Goal: Transaction & Acquisition: Book appointment/travel/reservation

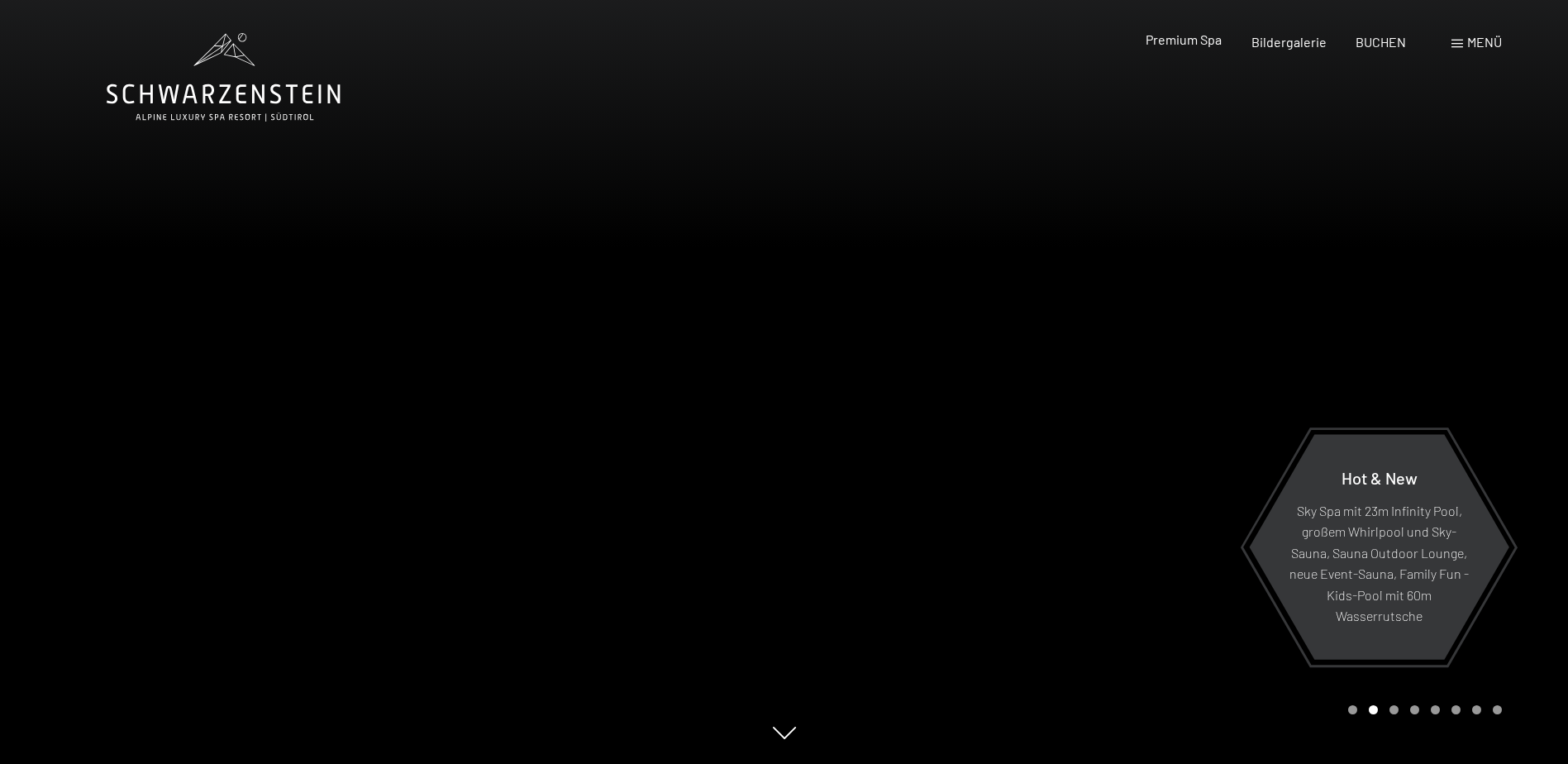
click at [1187, 42] on span "Premium Spa" at bounding box center [1184, 39] width 76 height 16
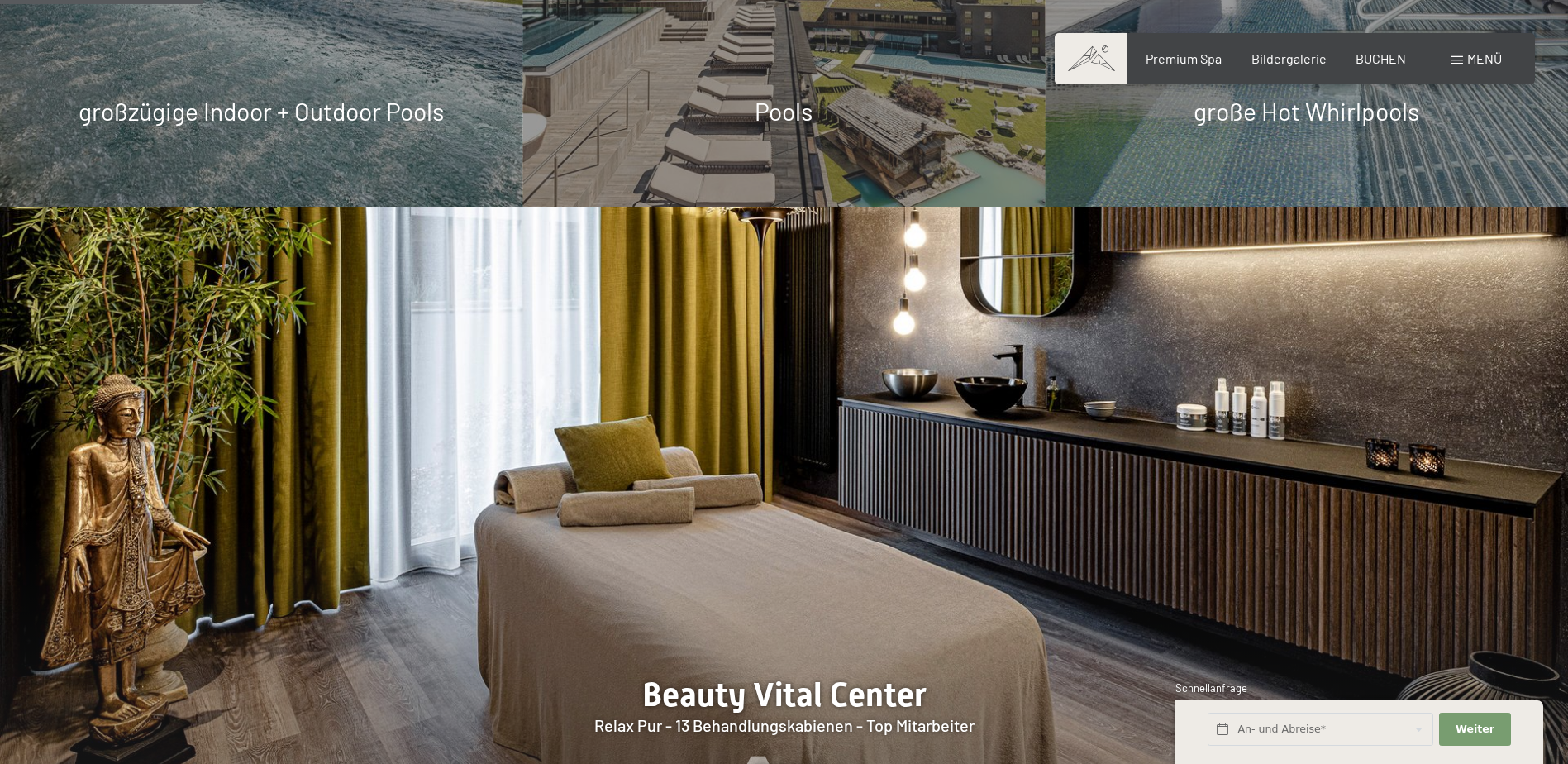
scroll to position [1901, 0]
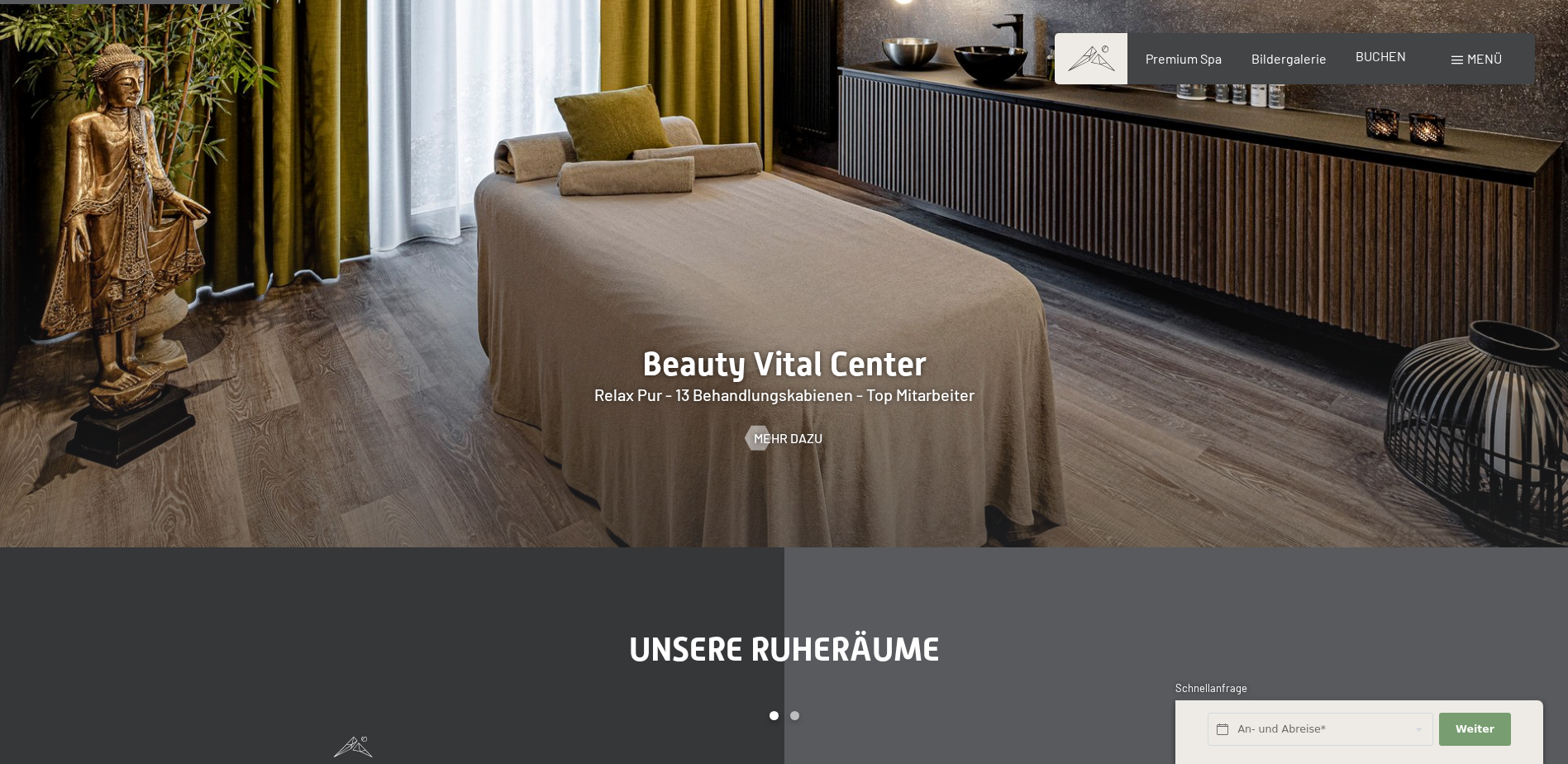
click at [1386, 54] on span "BUCHEN" at bounding box center [1381, 55] width 50 height 16
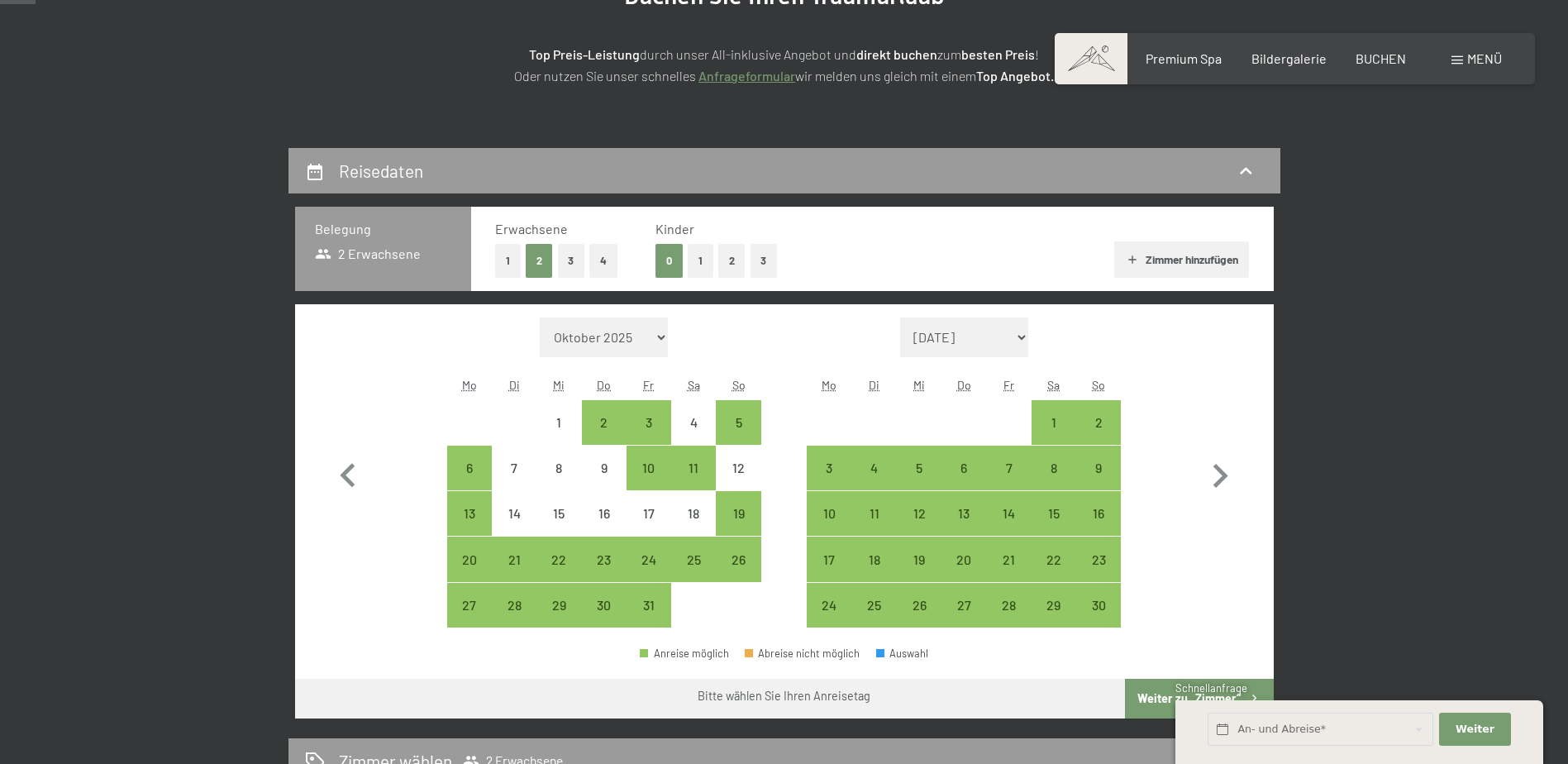
scroll to position [248, 0]
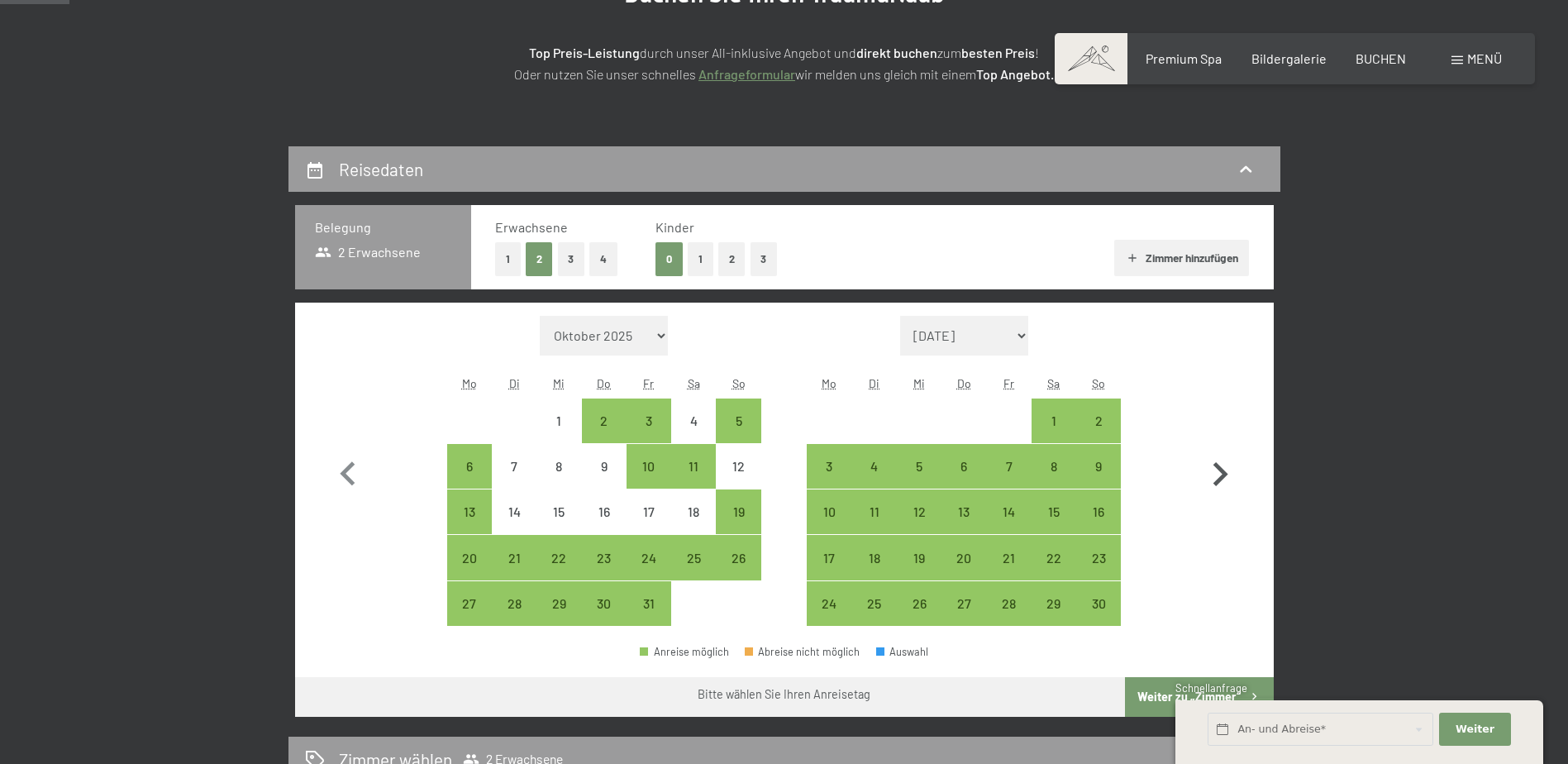
click at [1223, 468] on icon "button" at bounding box center [1219, 474] width 48 height 48
select select "2025-11-01"
select select "2025-12-01"
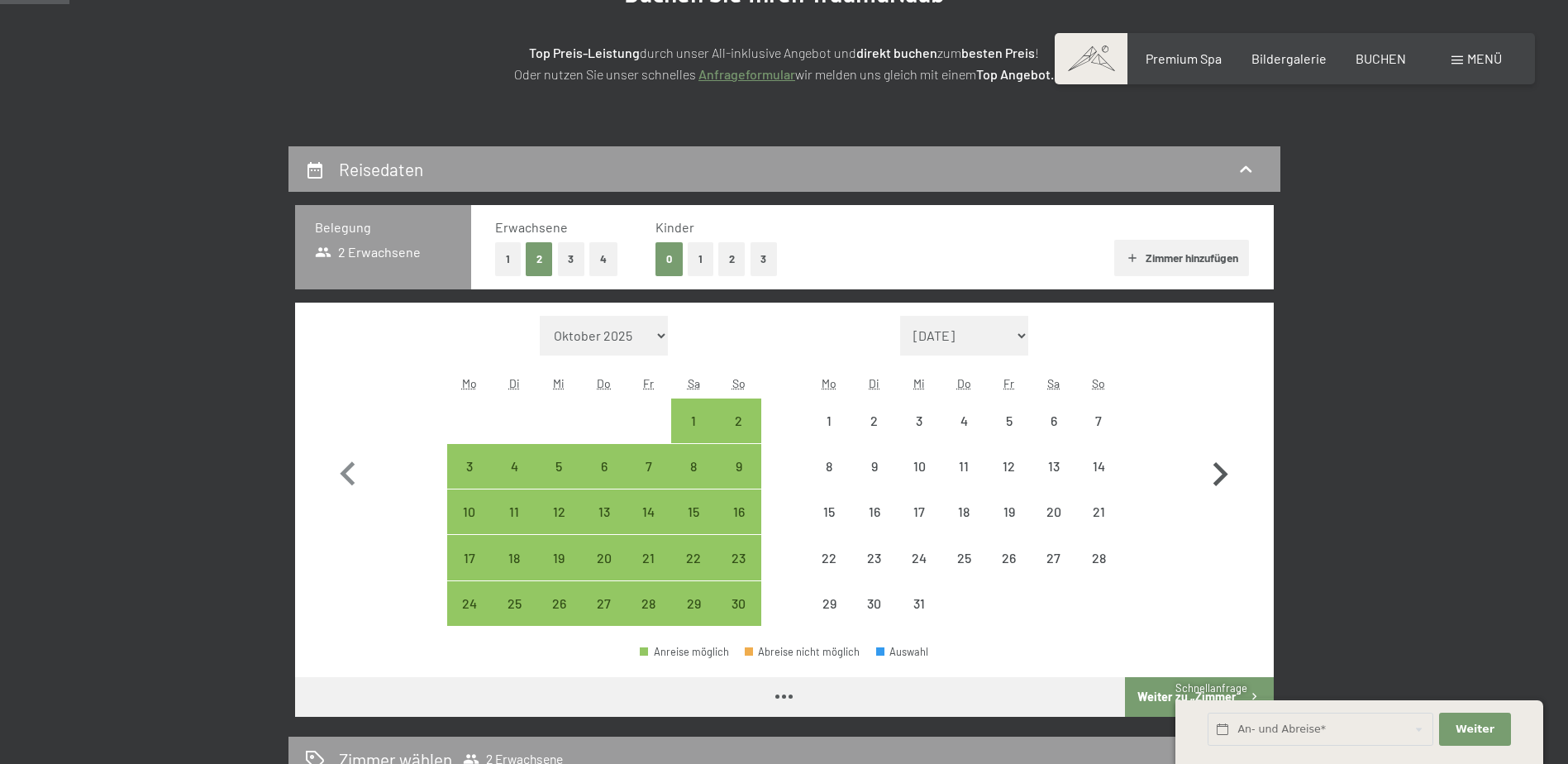
click at [1223, 468] on icon "button" at bounding box center [1219, 474] width 48 height 48
select select "2025-12-01"
select select "2026-01-01"
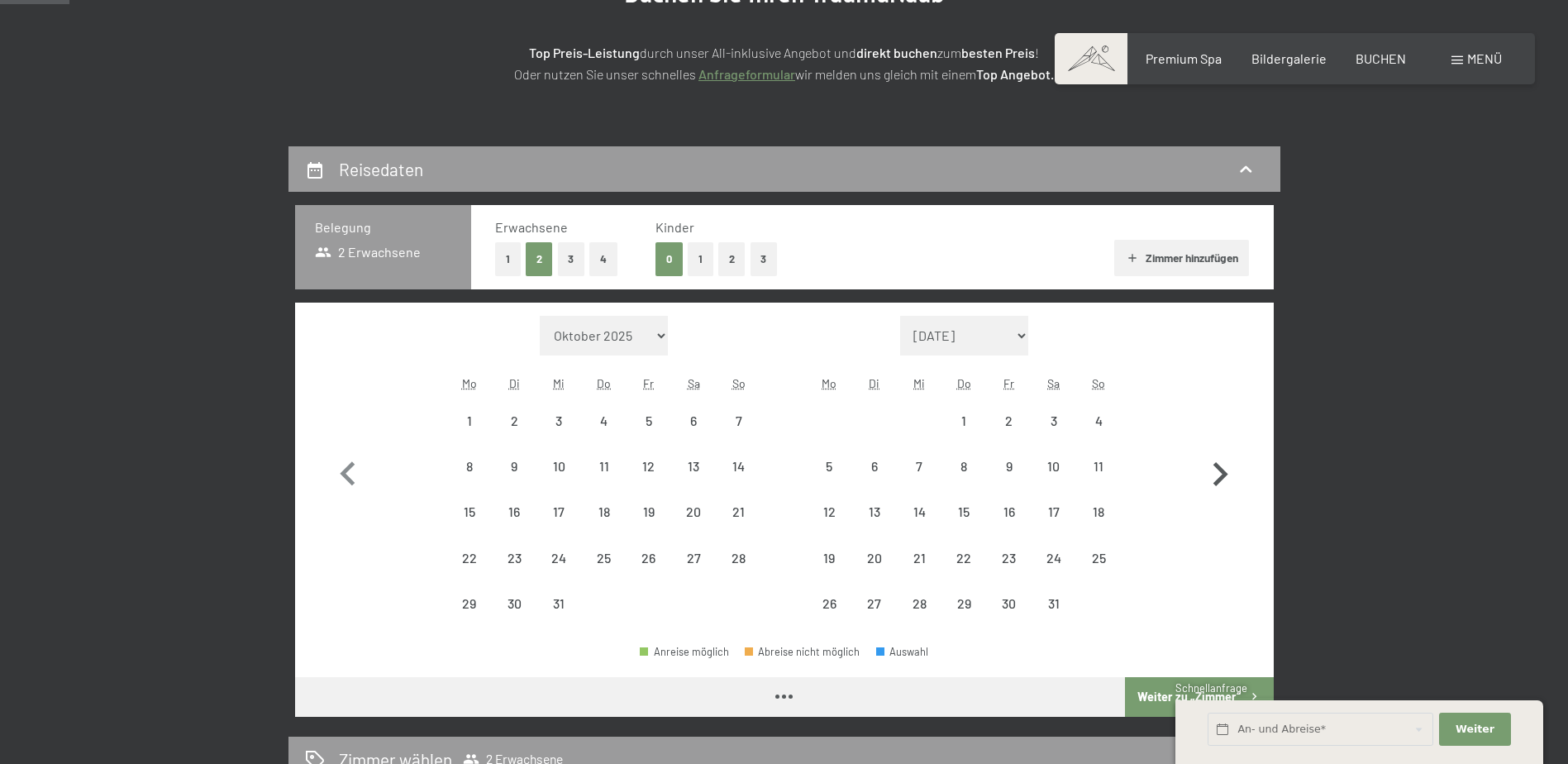
select select "2025-12-01"
select select "2026-01-01"
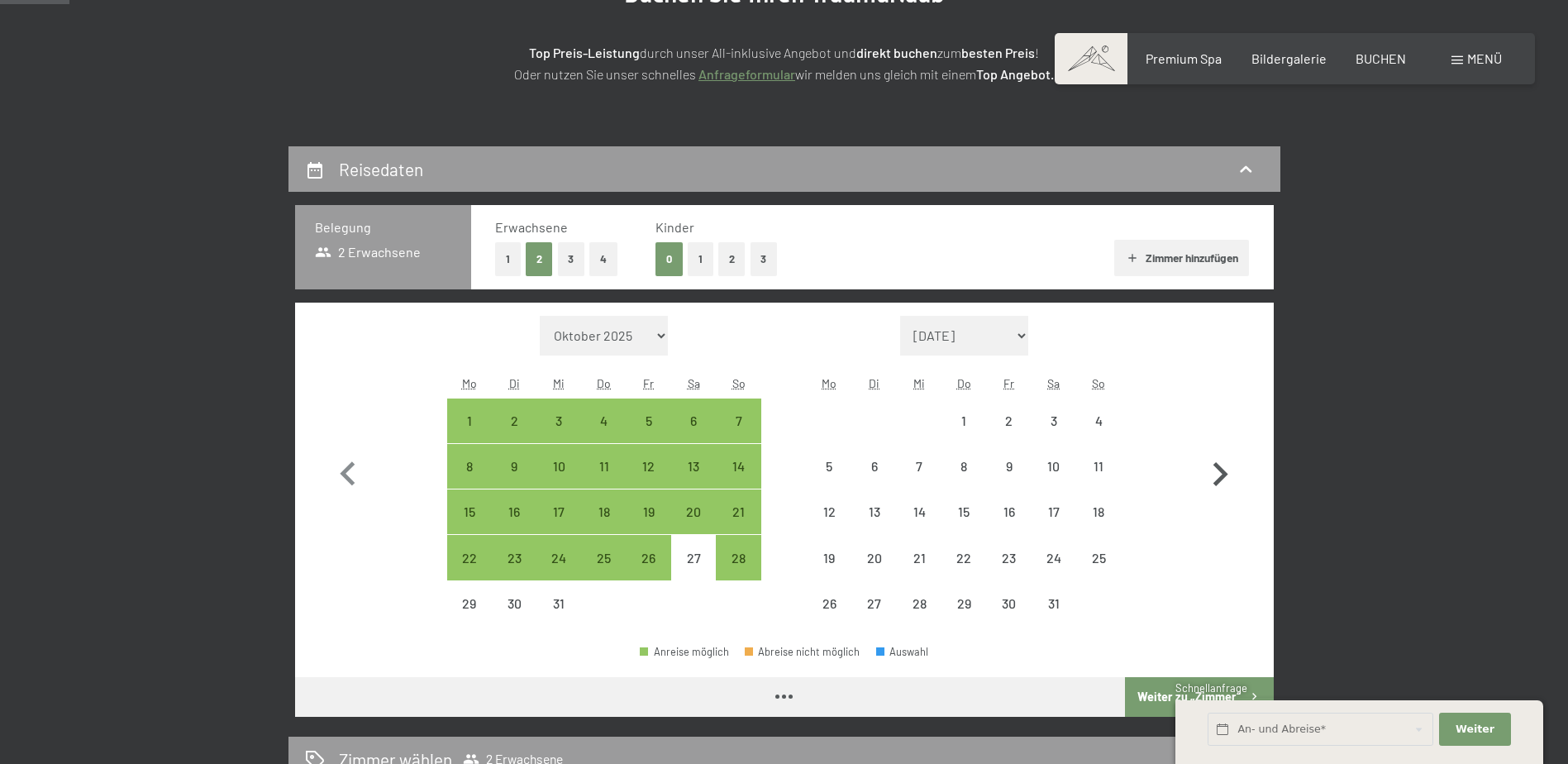
click at [1223, 468] on icon "button" at bounding box center [1219, 474] width 48 height 48
select select "2026-01-01"
select select "2026-02-01"
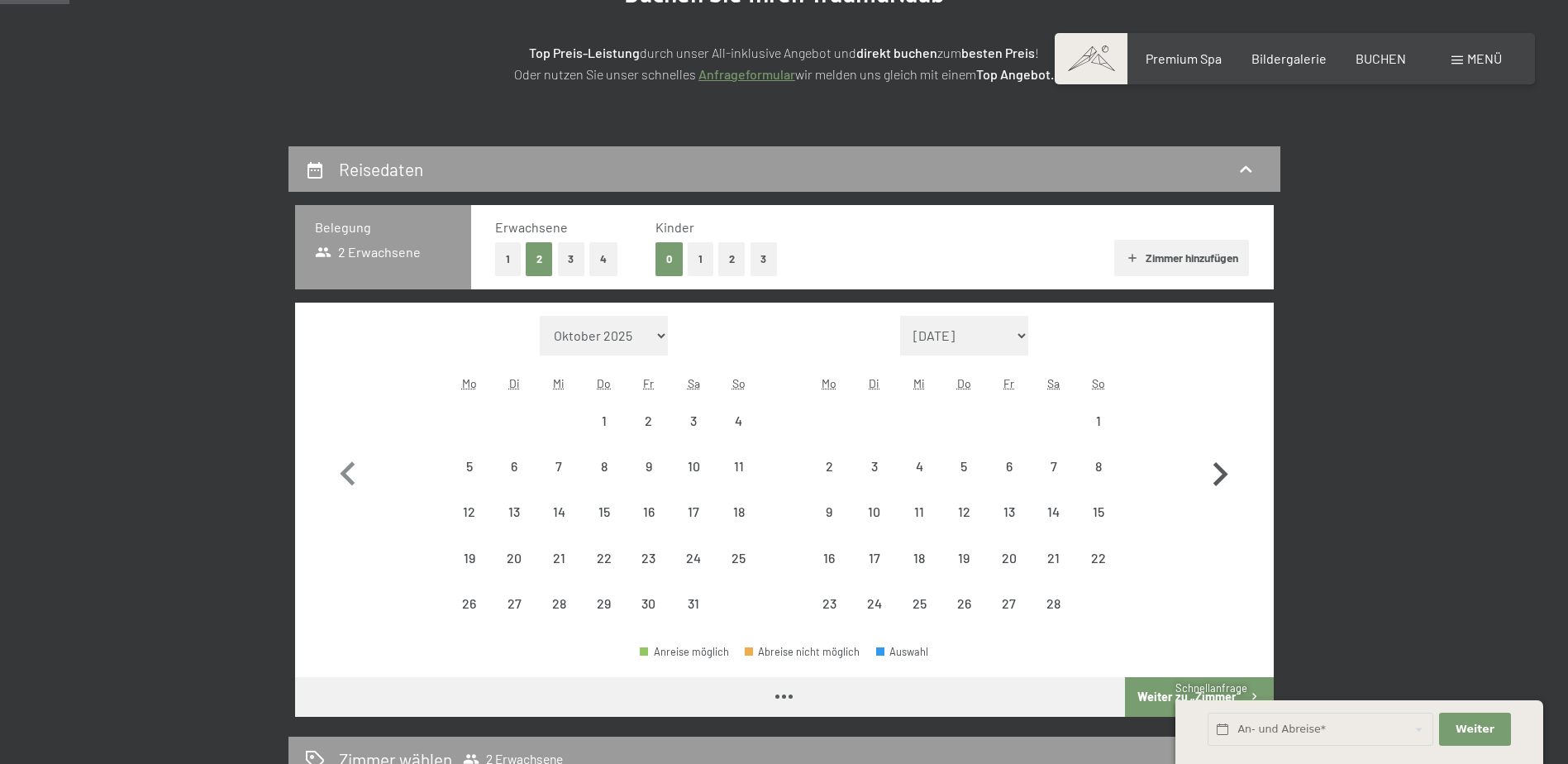
click at [1223, 468] on icon "button" at bounding box center [1219, 474] width 48 height 48
select select "2026-02-01"
select select "2026-03-01"
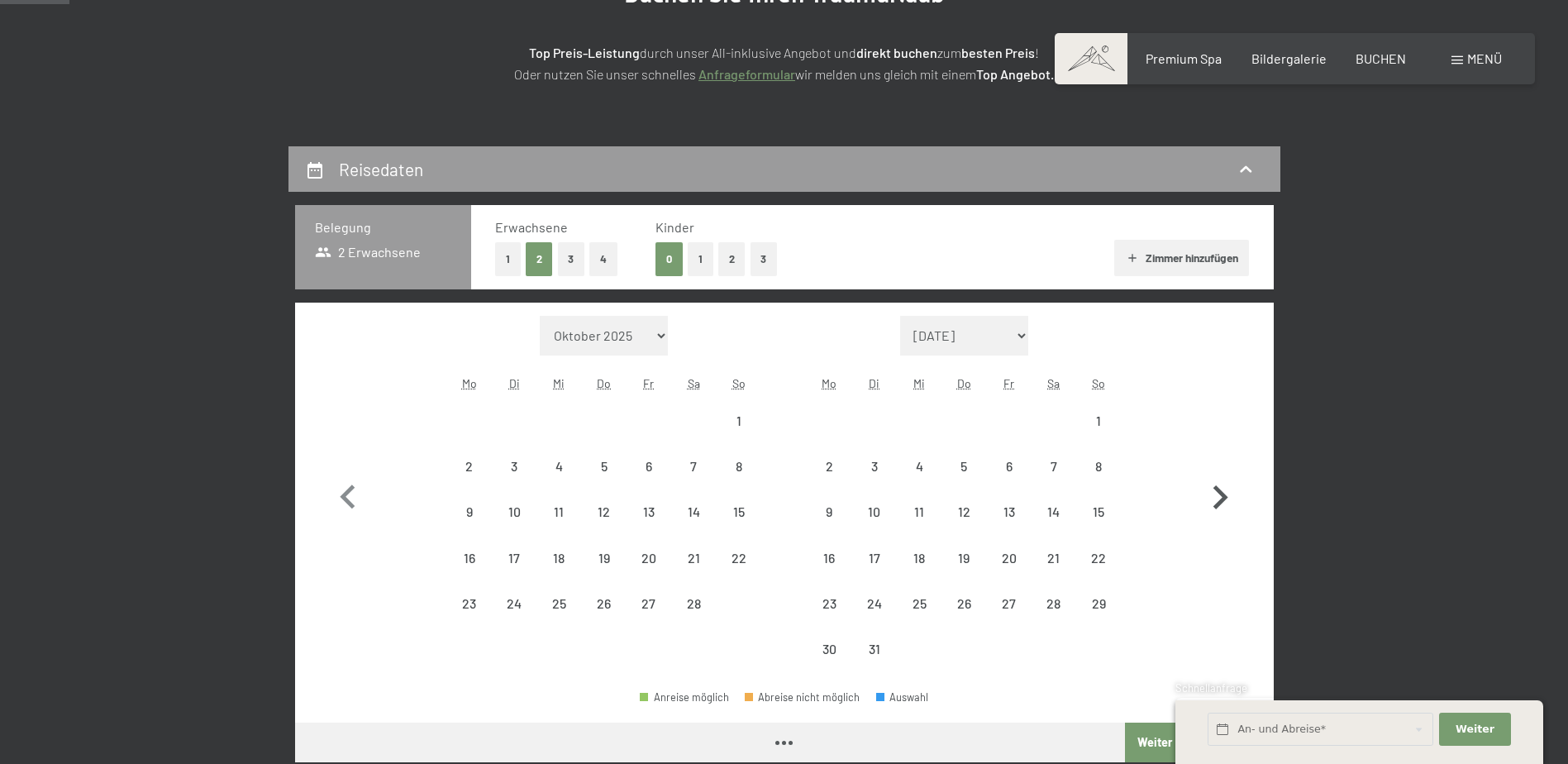
select select "2026-02-01"
select select "2026-03-01"
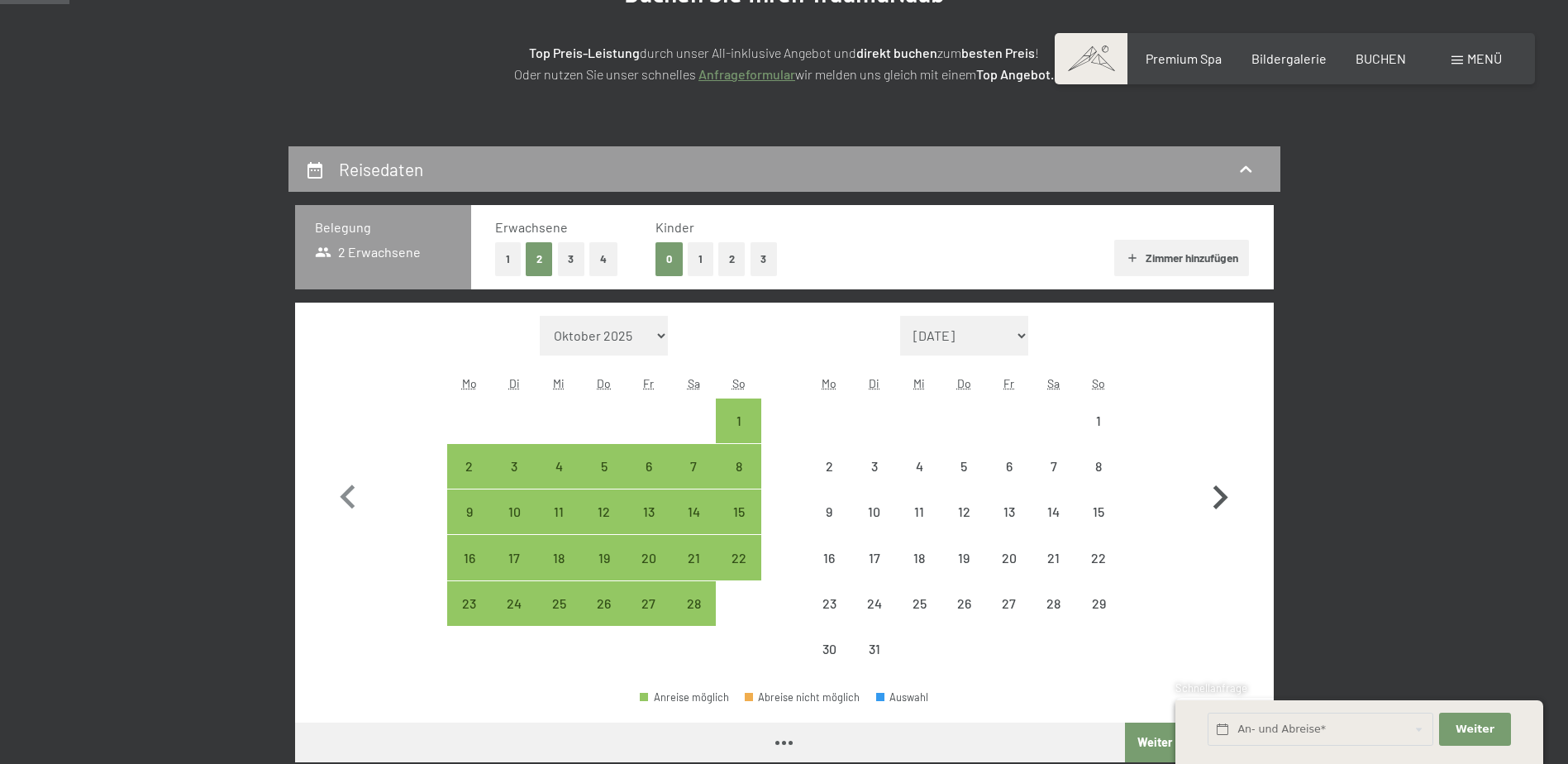
click at [1223, 468] on button "button" at bounding box center [1219, 493] width 48 height 356
select select "2026-03-01"
select select "2026-04-01"
select select "2026-03-01"
select select "2026-04-01"
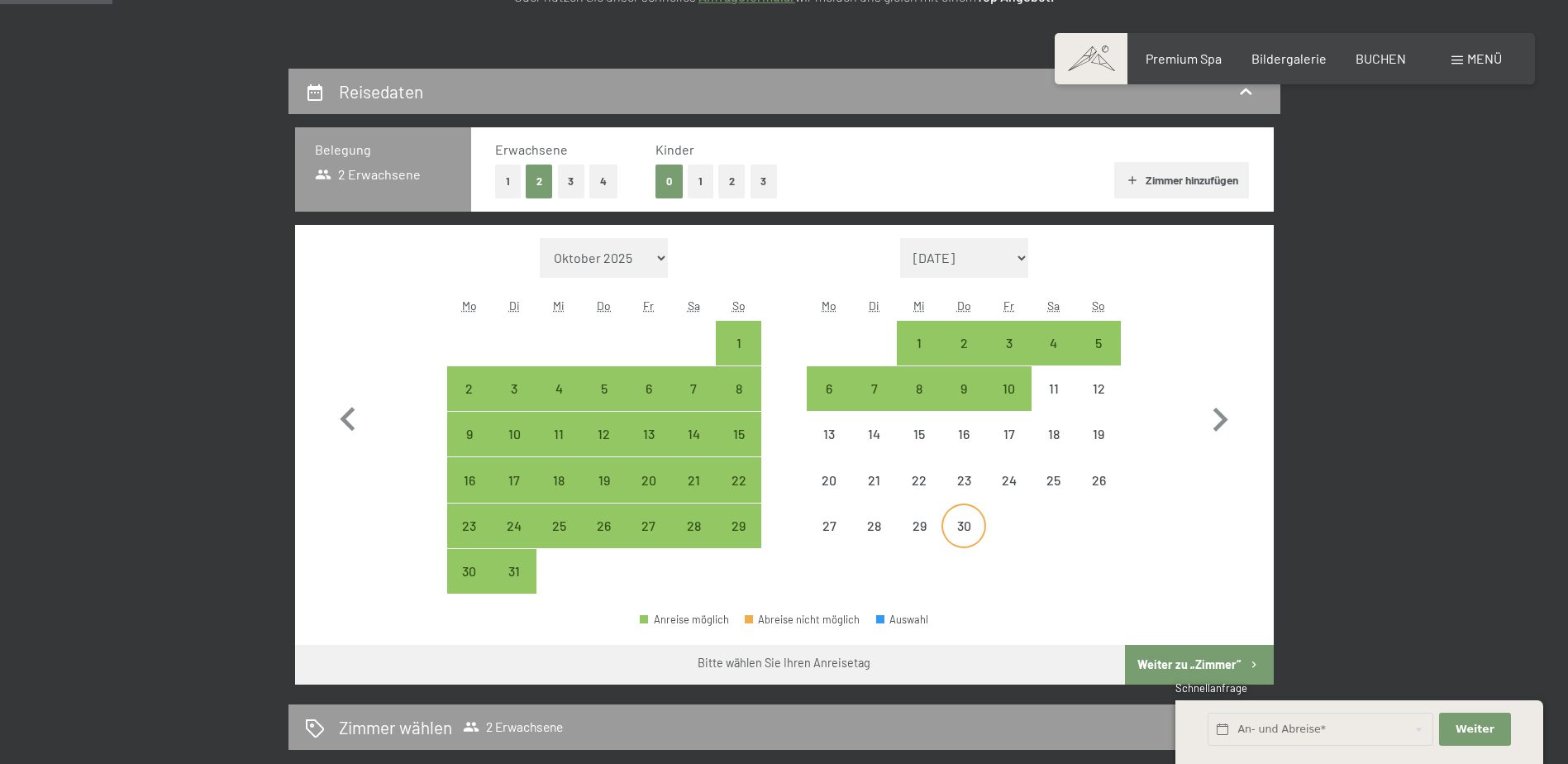
scroll to position [413, 0]
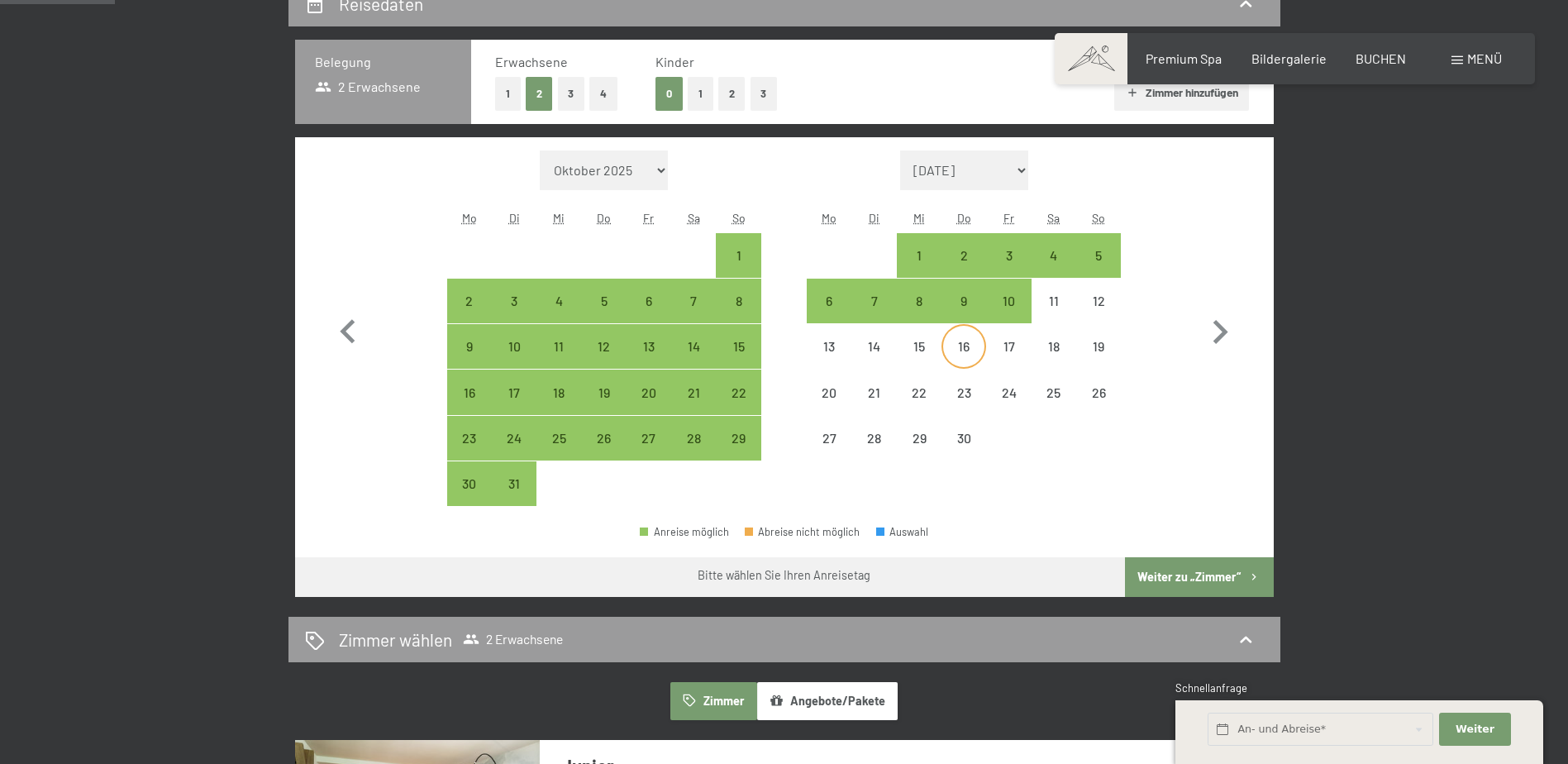
click at [973, 344] on div "16" at bounding box center [963, 360] width 41 height 41
select select "2026-03-01"
select select "2026-04-01"
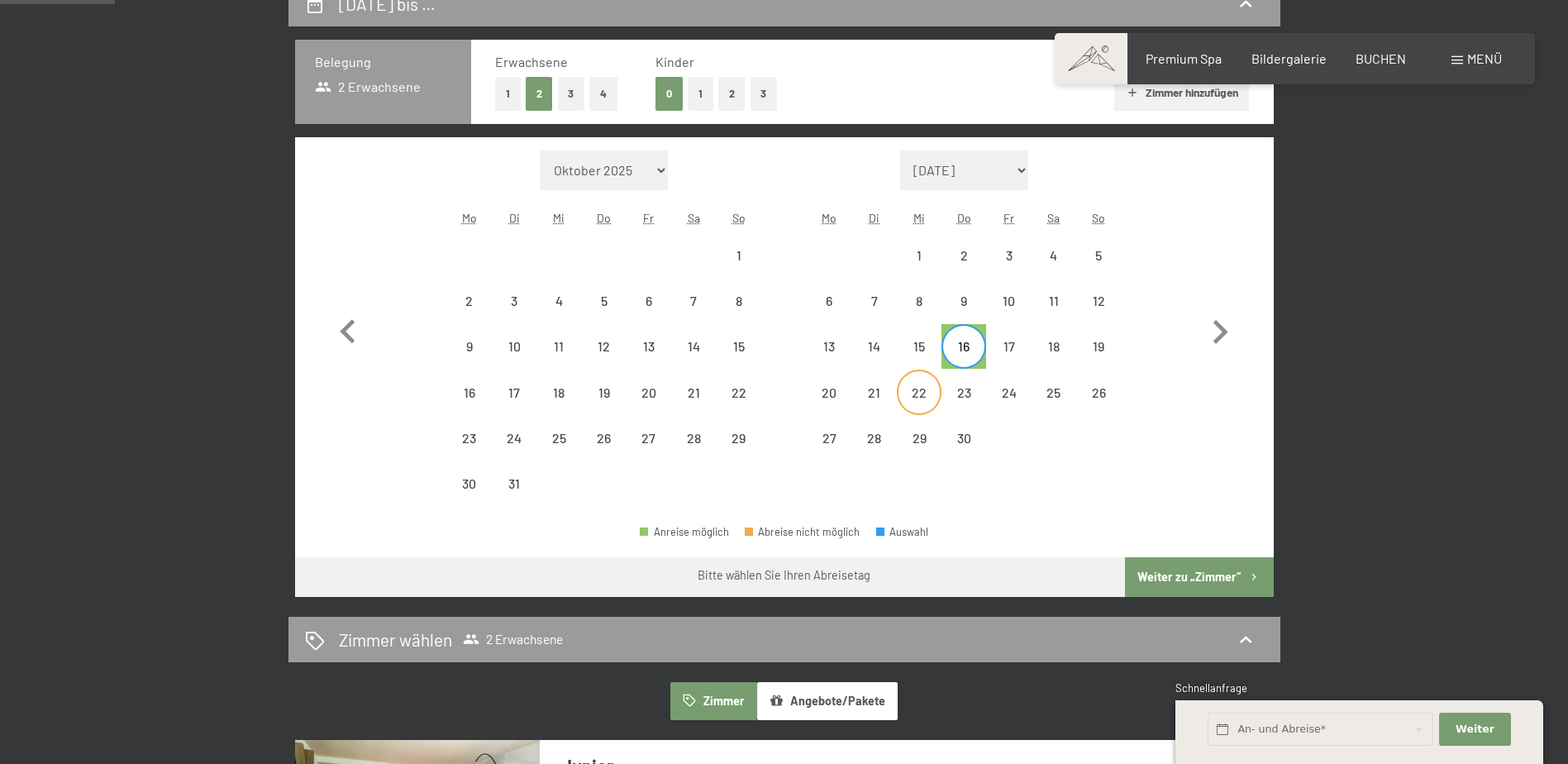
click at [918, 395] on div "22" at bounding box center [919, 407] width 41 height 41
select select "2026-03-01"
select select "2026-04-01"
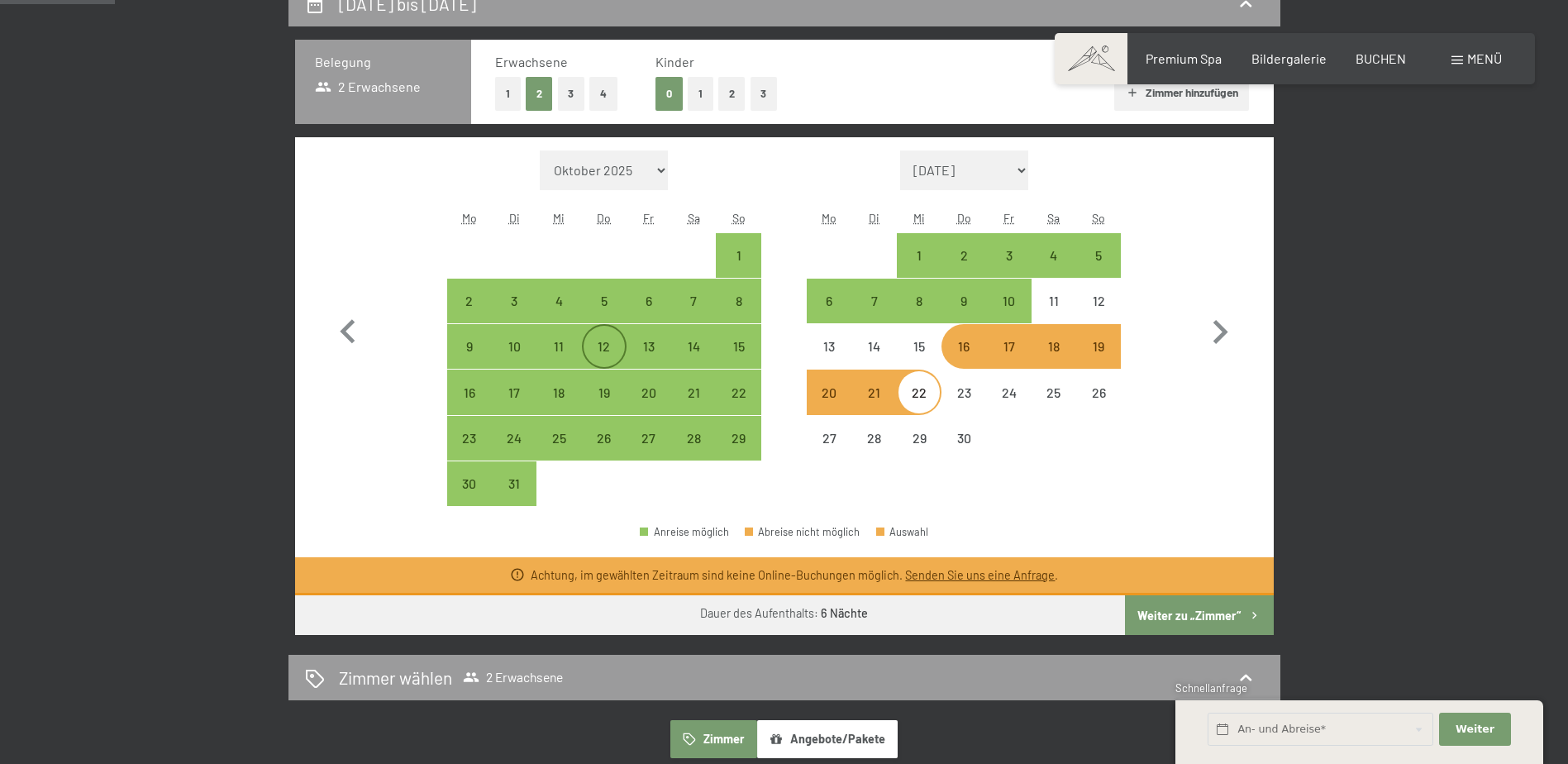
click at [601, 348] on div "12" at bounding box center [604, 360] width 41 height 41
select select "2026-03-01"
select select "2026-04-01"
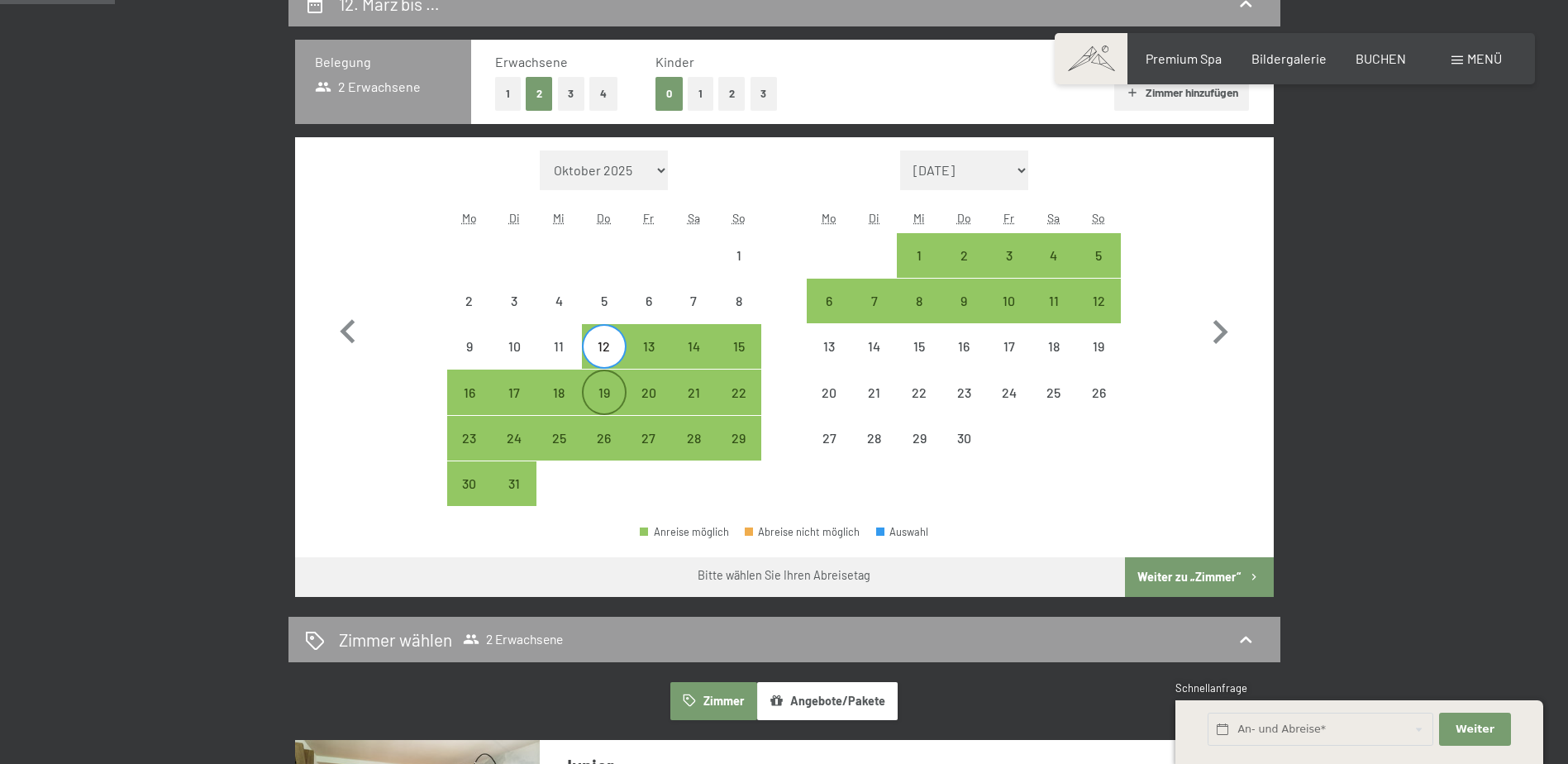
click at [600, 392] on div "19" at bounding box center [604, 407] width 41 height 41
select select "2026-03-01"
select select "2026-04-01"
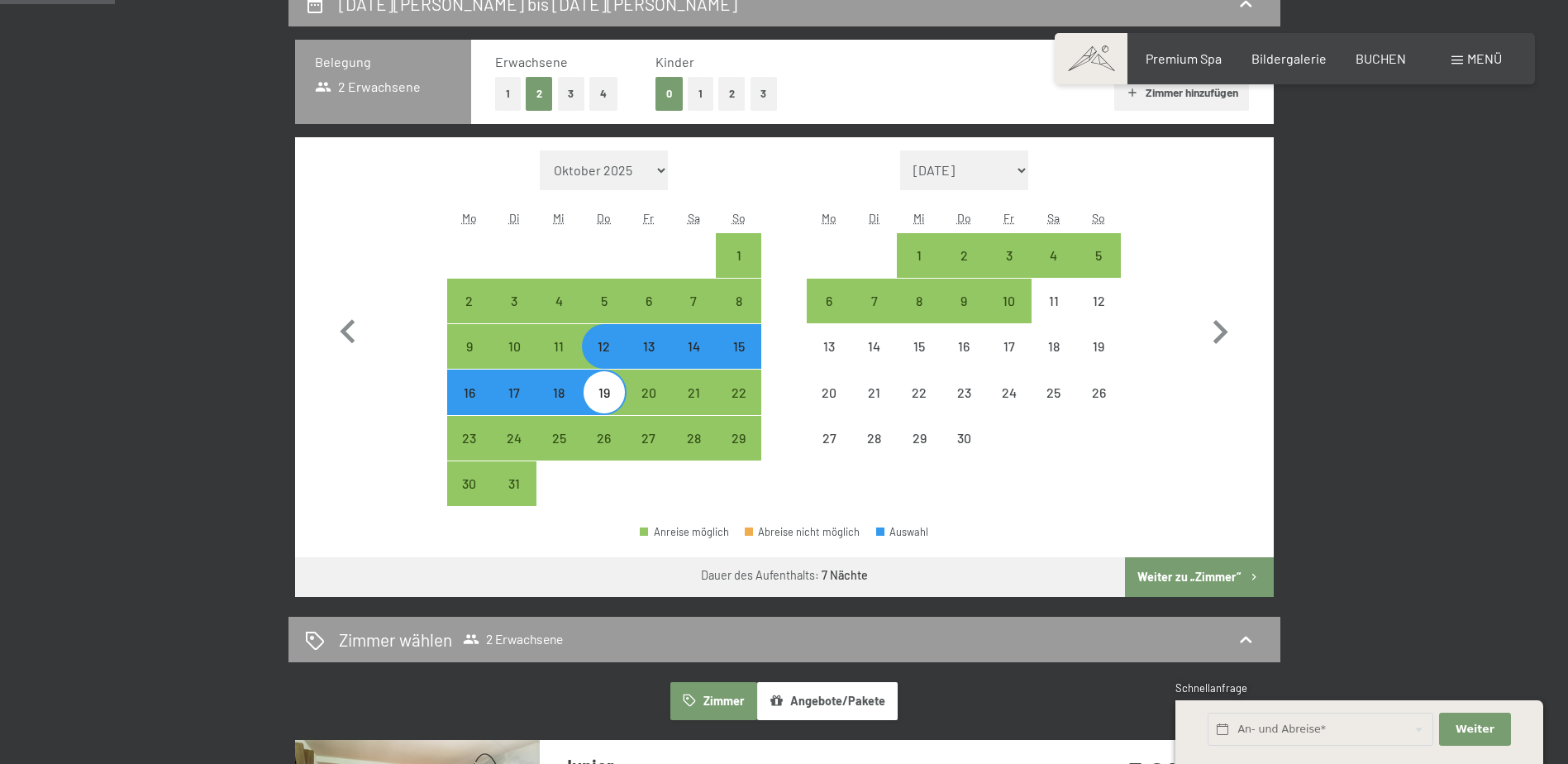
click at [1199, 566] on button "Weiter zu „Zimmer“" at bounding box center [1198, 577] width 148 height 40
select select "2026-03-01"
select select "2026-04-01"
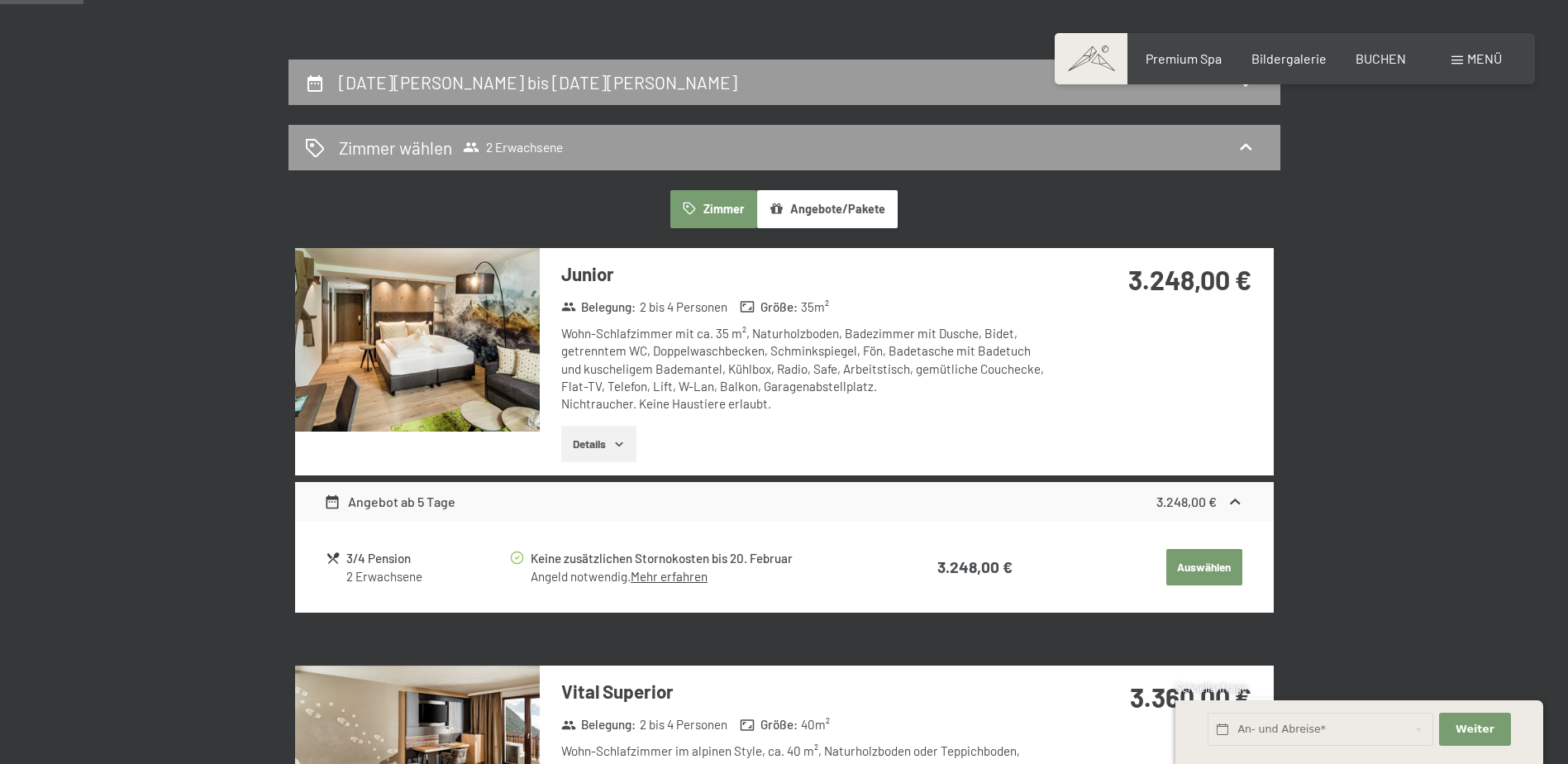
scroll to position [248, 0]
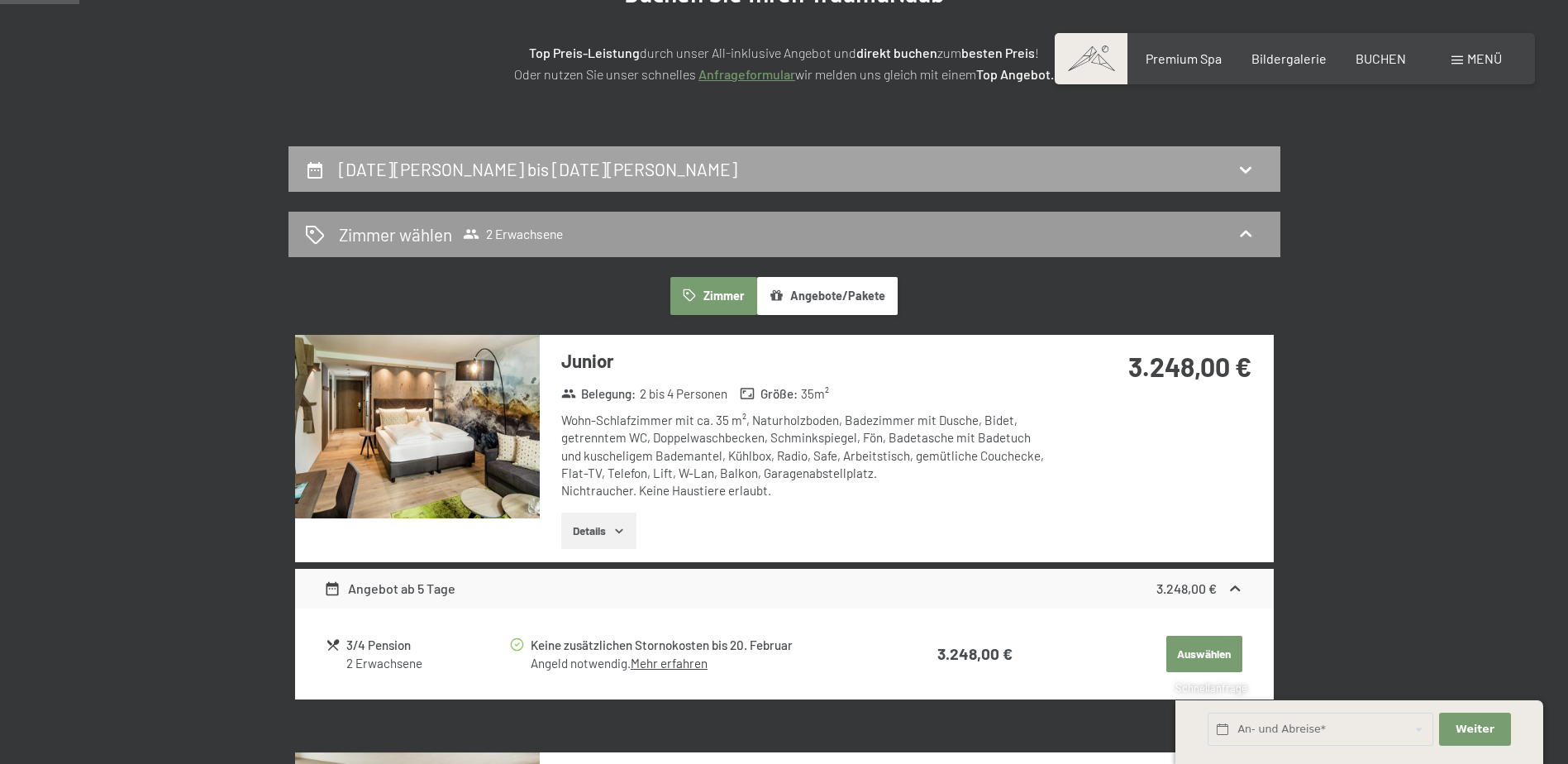
click at [377, 174] on h2 "12. März bis 19. März 2026" at bounding box center [537, 169] width 398 height 21
select select "2026-03-01"
select select "2026-04-01"
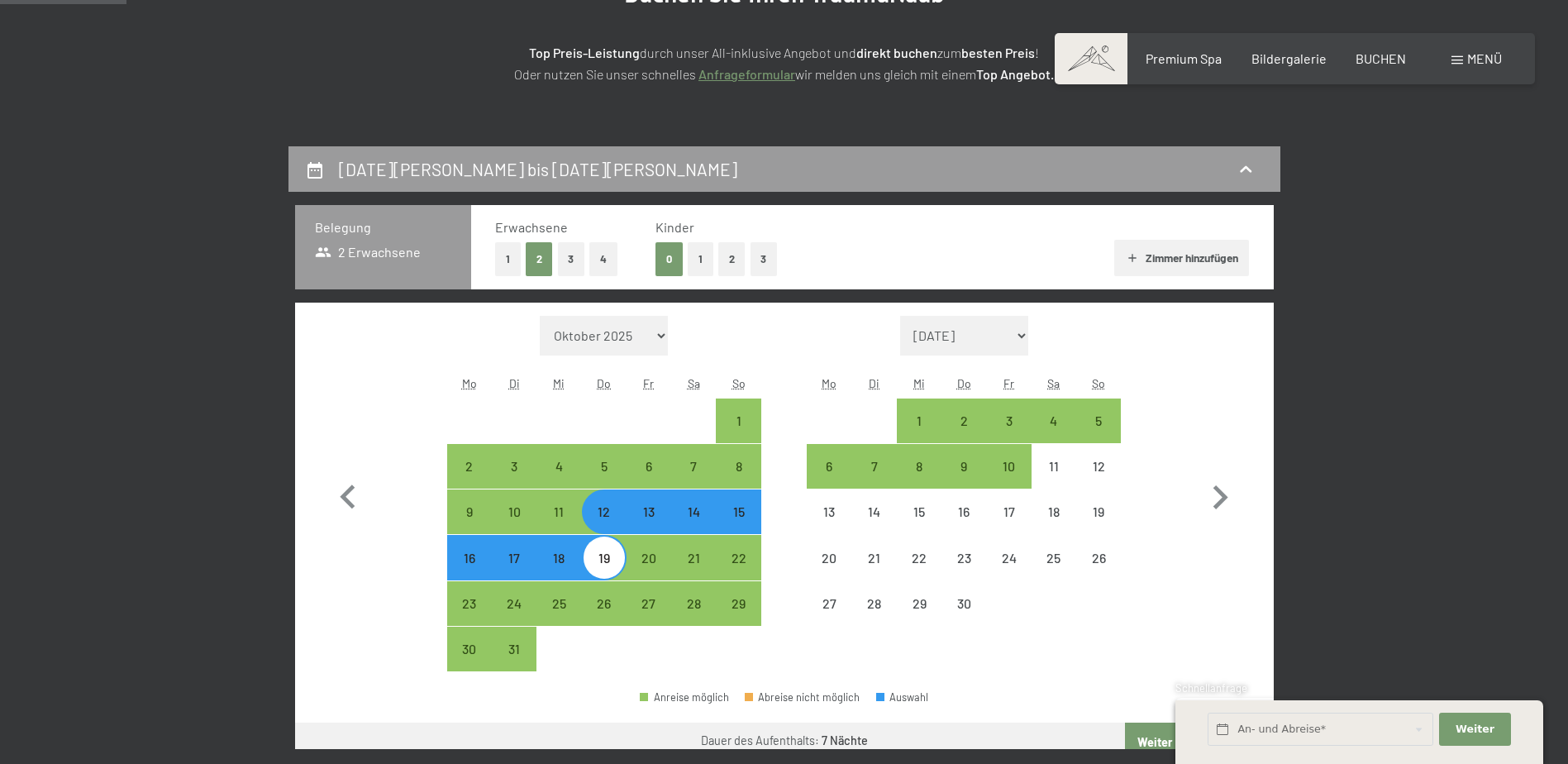
scroll to position [394, 0]
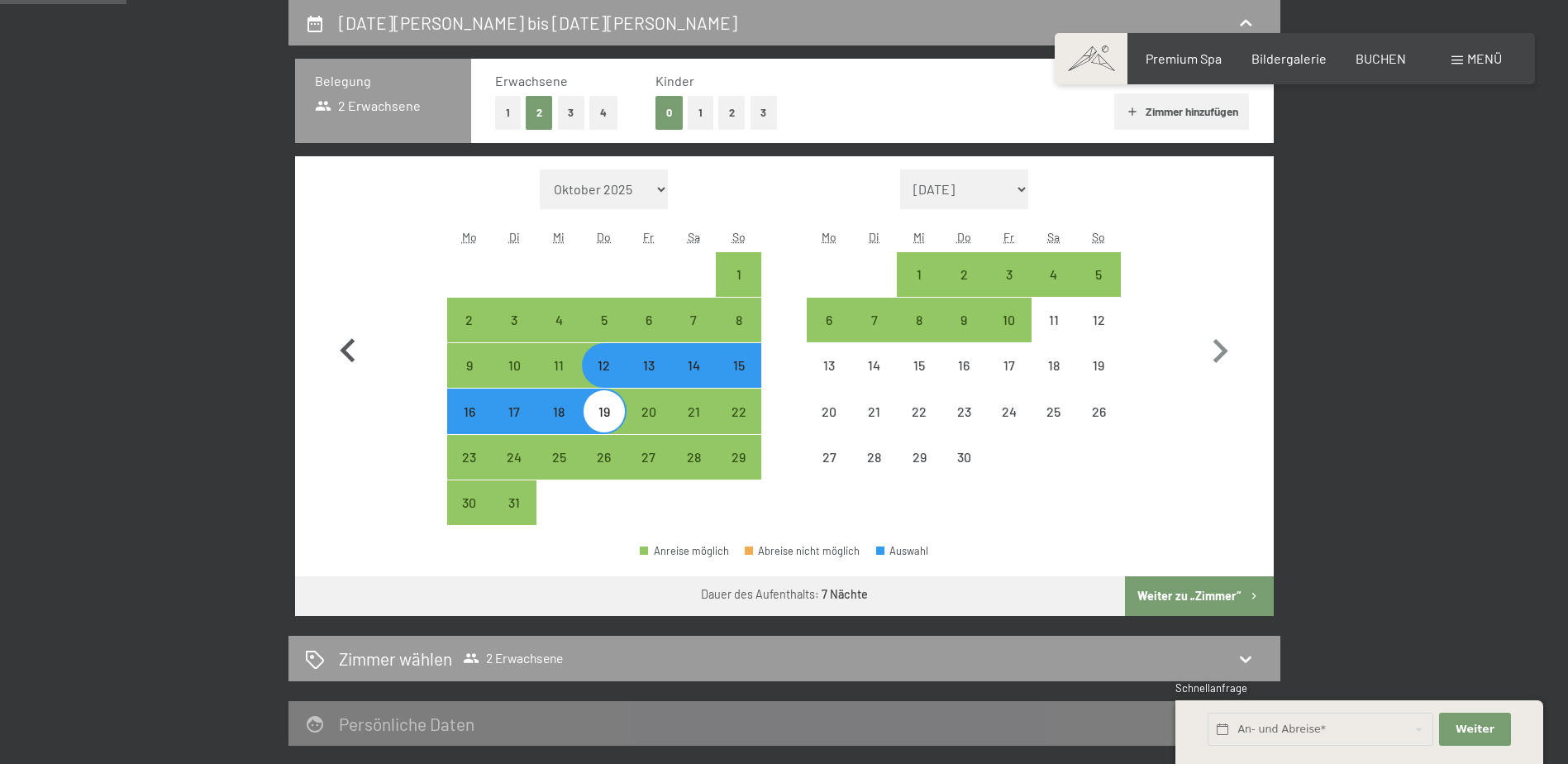
click at [340, 353] on icon "button" at bounding box center [347, 351] width 48 height 48
select select "2026-02-01"
select select "2026-03-01"
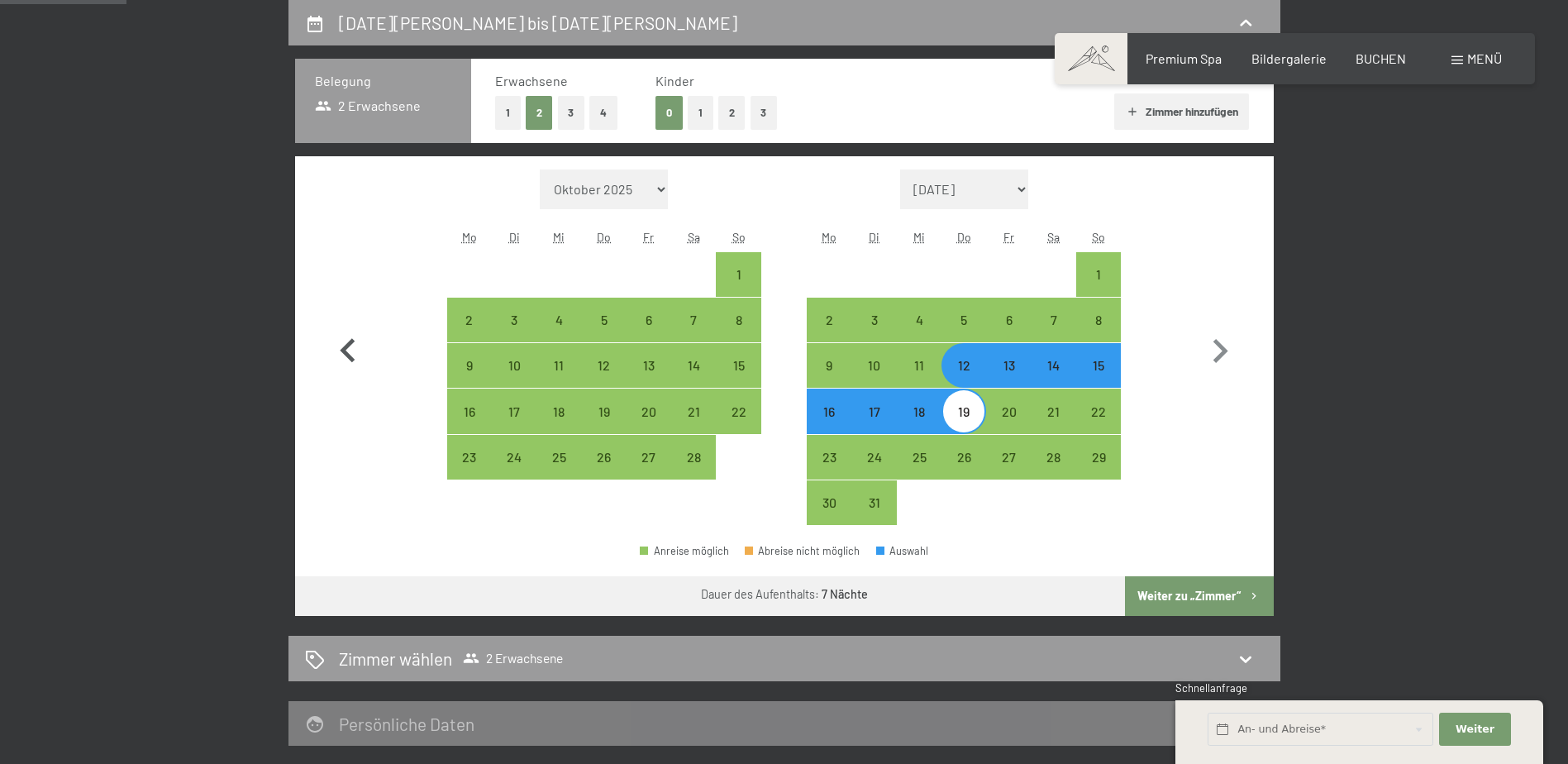
click at [340, 353] on icon "button" at bounding box center [347, 351] width 48 height 48
select select "2025-12-01"
select select "2026-01-01"
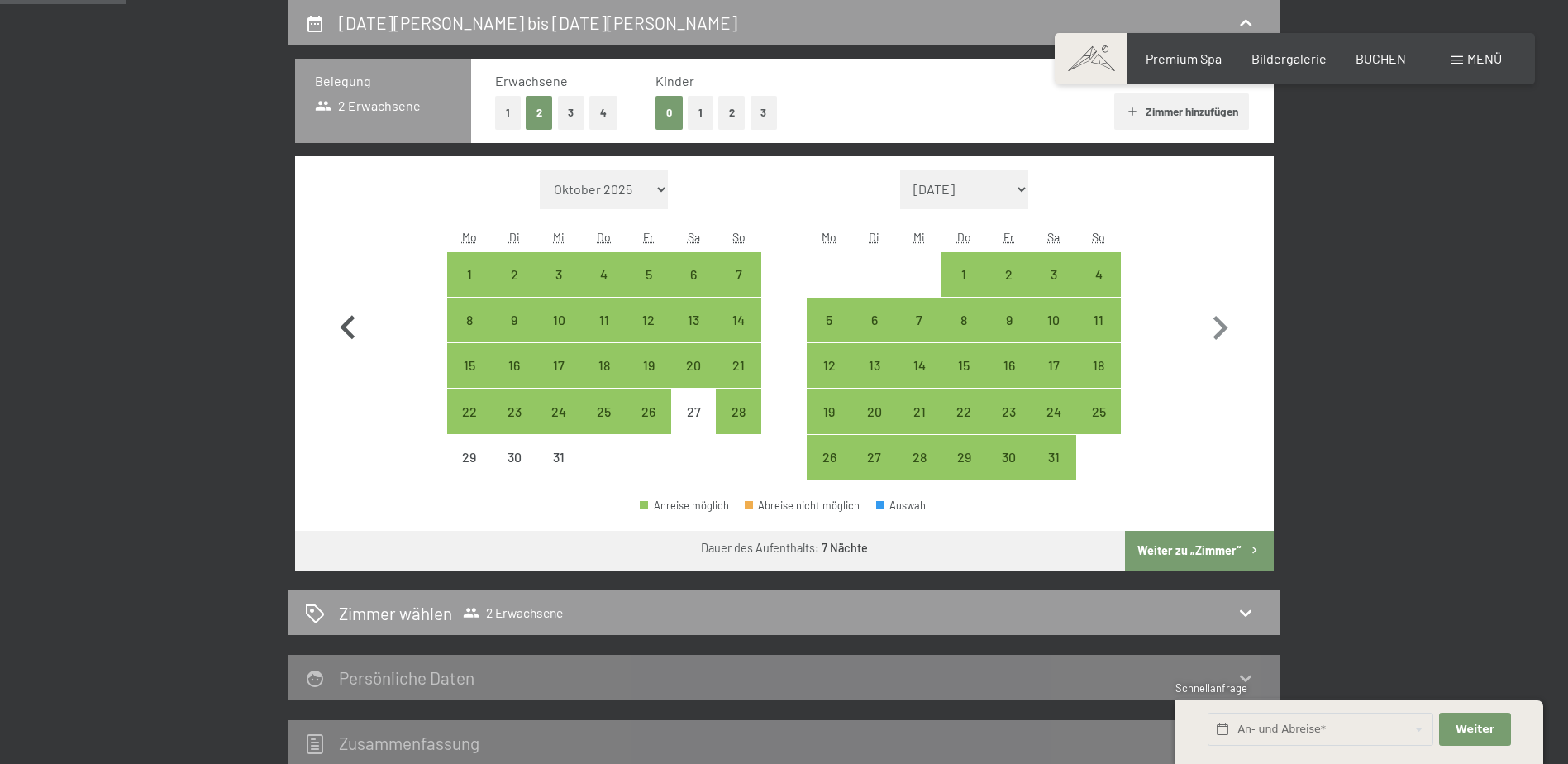
click at [343, 348] on icon "button" at bounding box center [347, 328] width 48 height 48
select select "2025-11-01"
select select "2025-12-01"
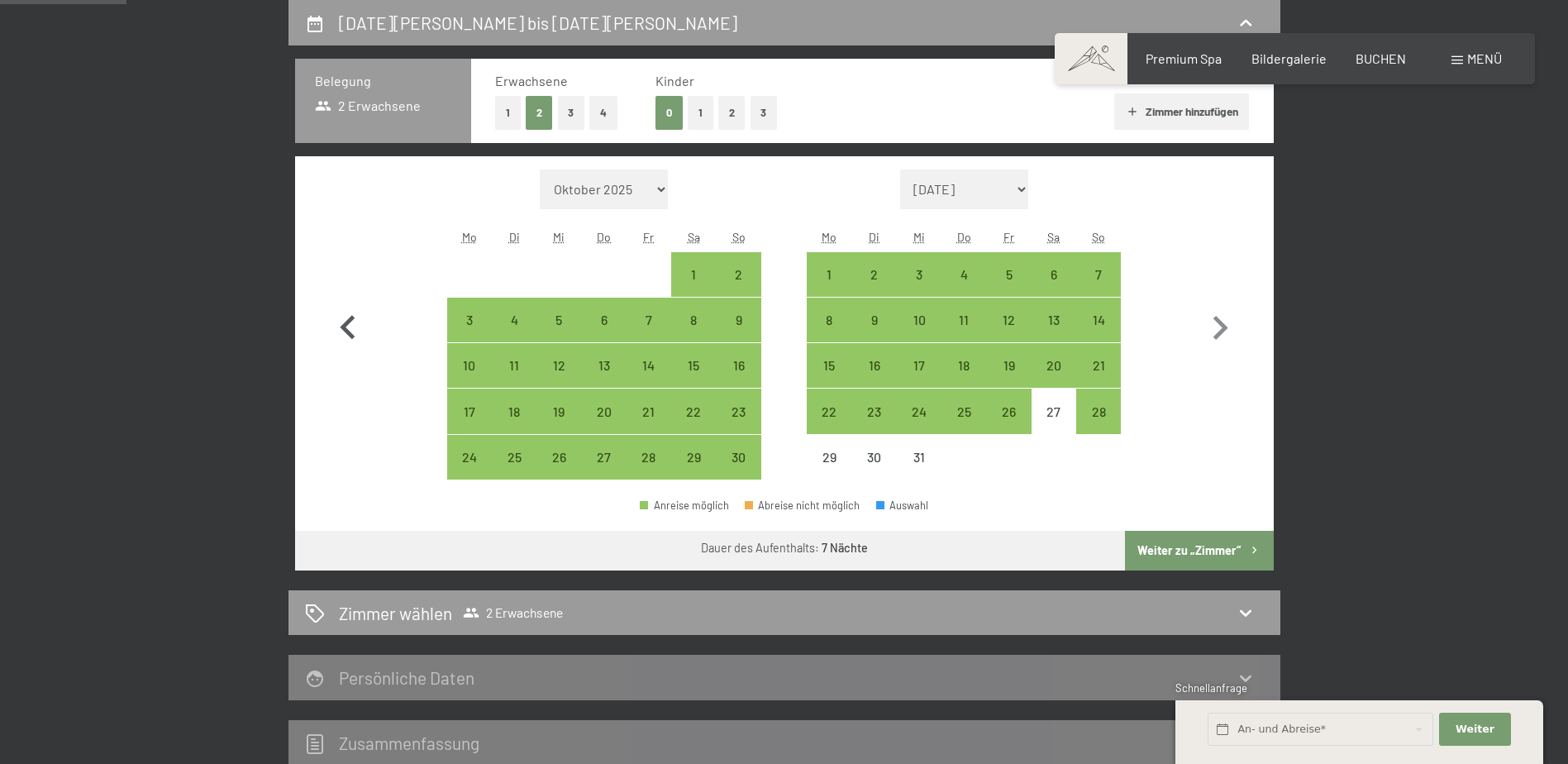
click at [343, 348] on icon "button" at bounding box center [347, 328] width 48 height 48
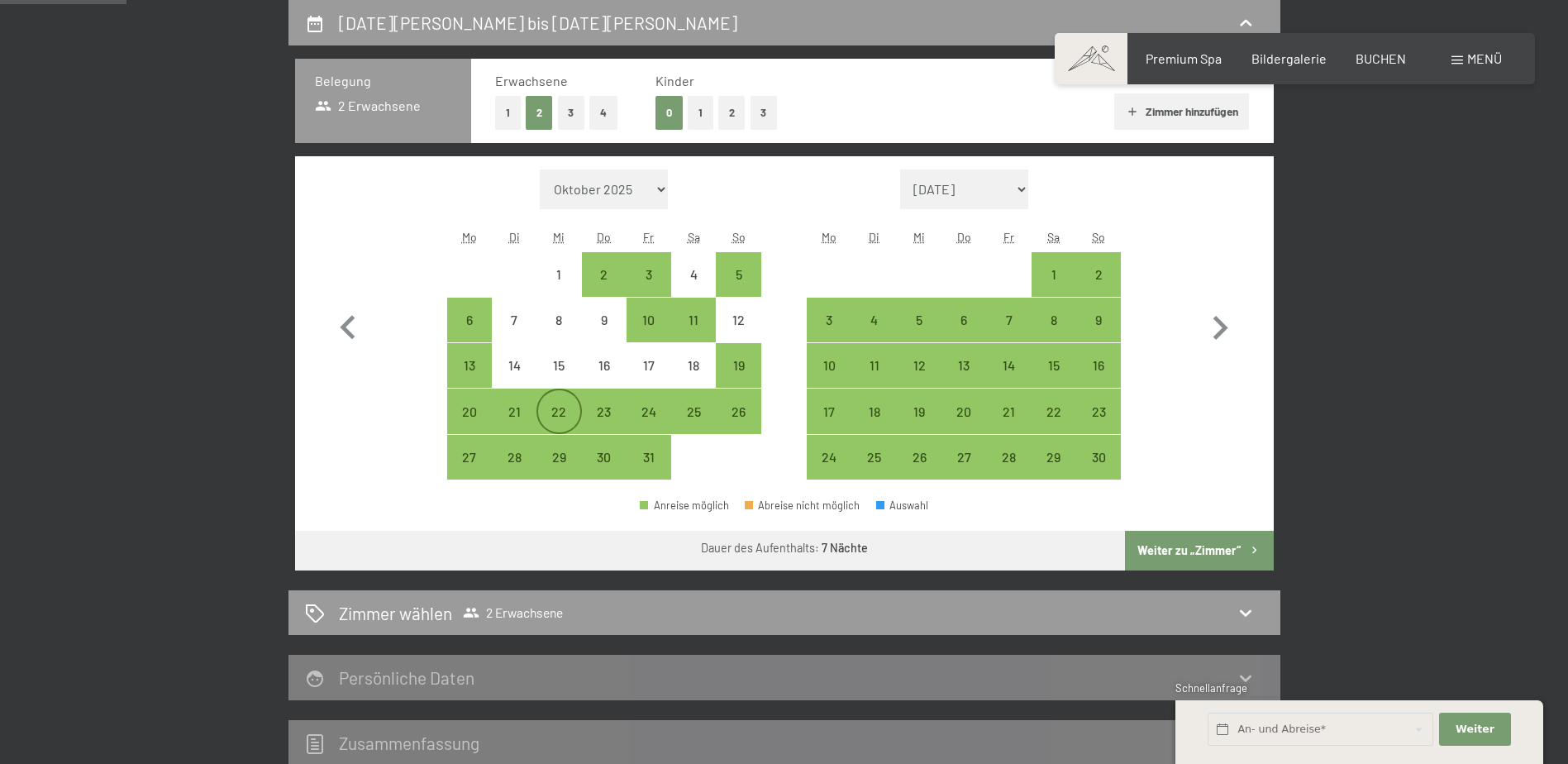
drag, startPoint x: 560, startPoint y: 416, endPoint x: 562, endPoint y: 427, distance: 11.2
click at [560, 415] on div "22" at bounding box center [559, 426] width 41 height 41
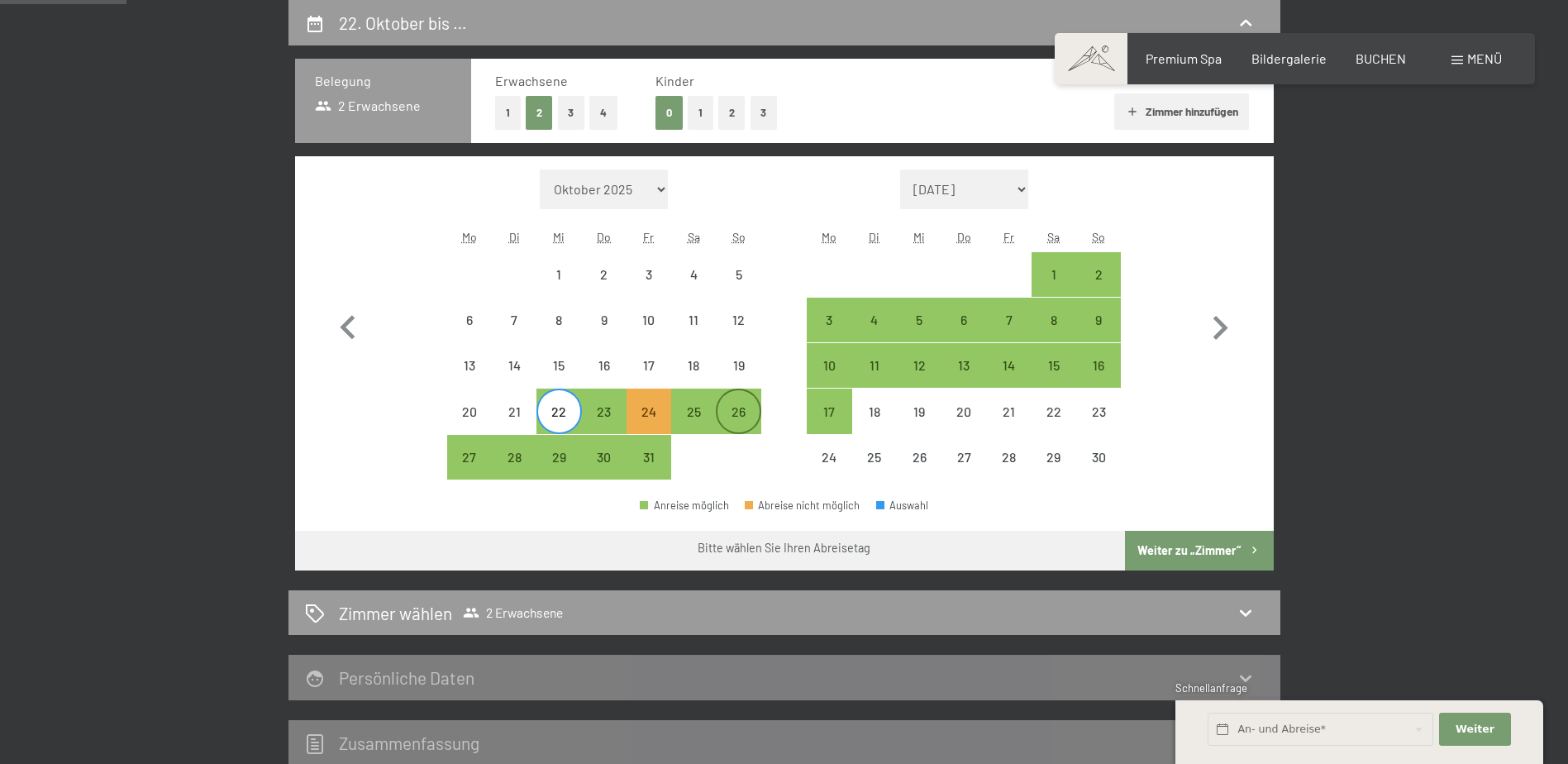
click at [752, 409] on div "26" at bounding box center [738, 426] width 41 height 41
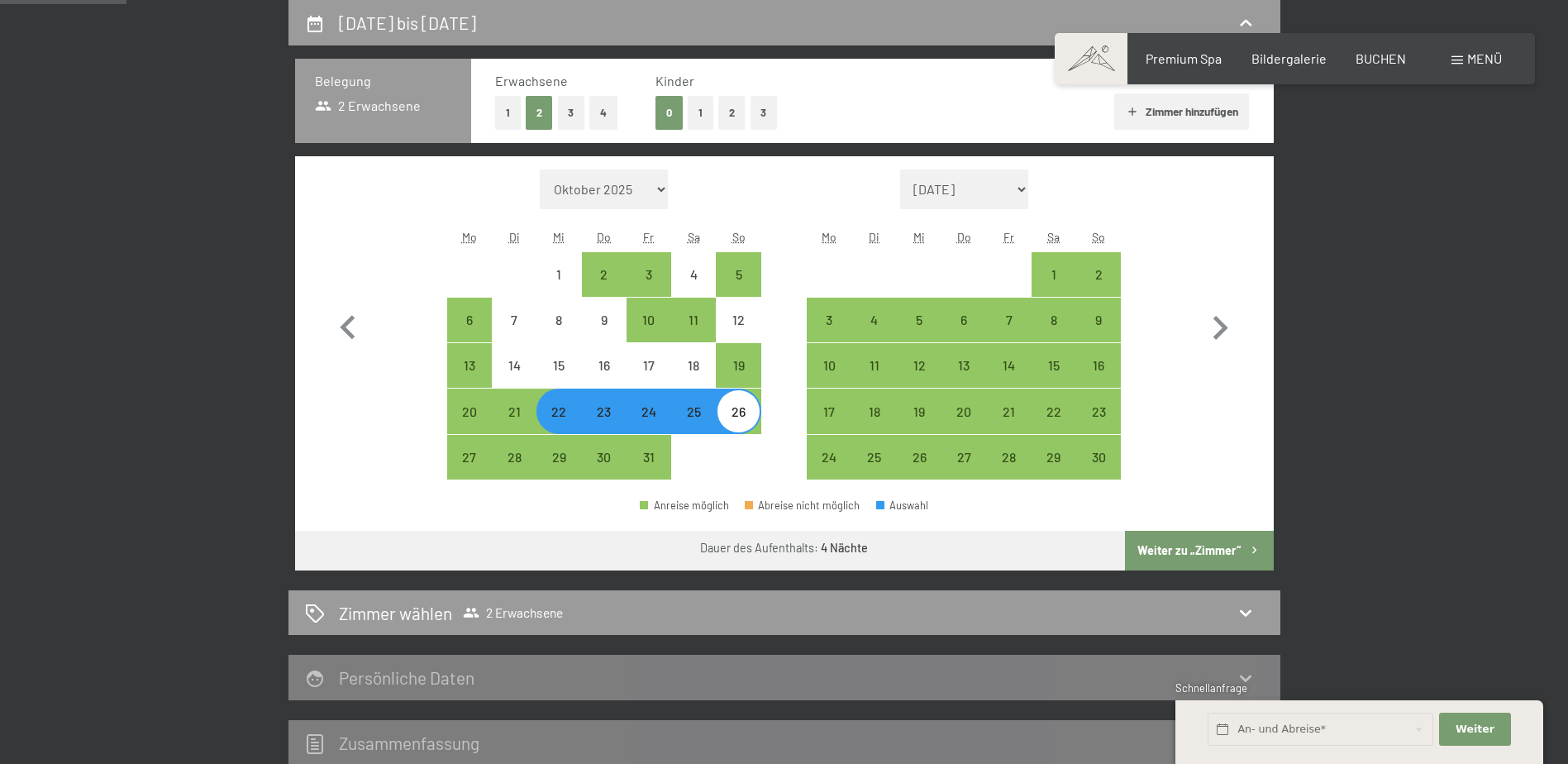
click at [1213, 547] on button "Weiter zu „Zimmer“" at bounding box center [1198, 551] width 148 height 40
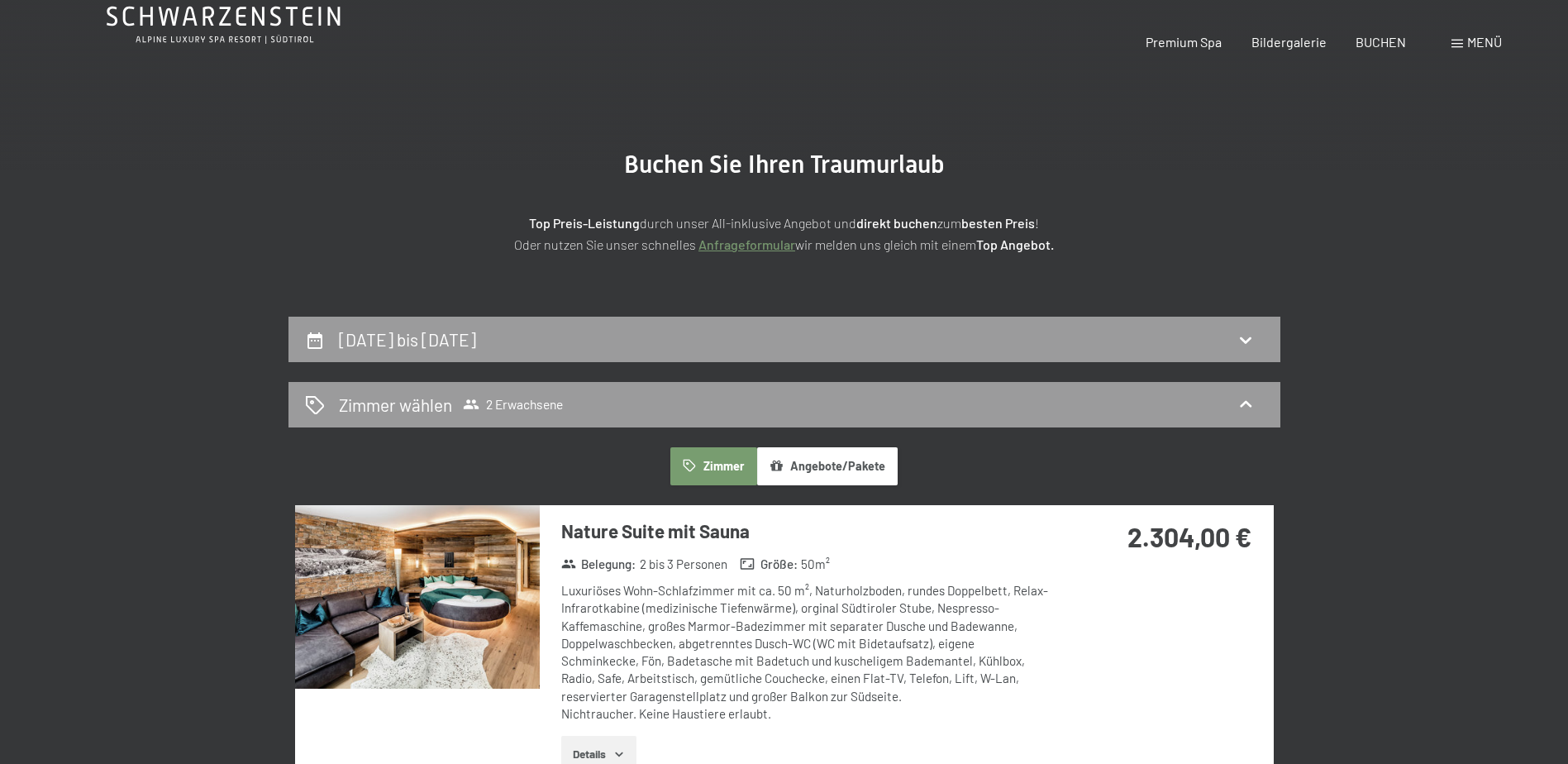
scroll to position [0, 0]
